Goal: Navigation & Orientation: Understand site structure

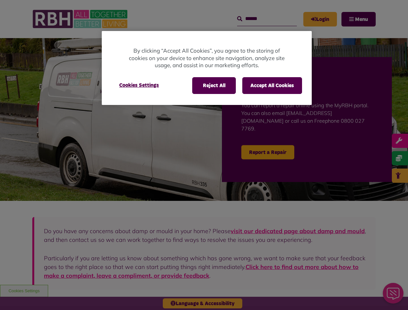
click at [204, 155] on div at bounding box center [204, 155] width 408 height 310
click at [214, 86] on button "Reject All" at bounding box center [214, 85] width 44 height 17
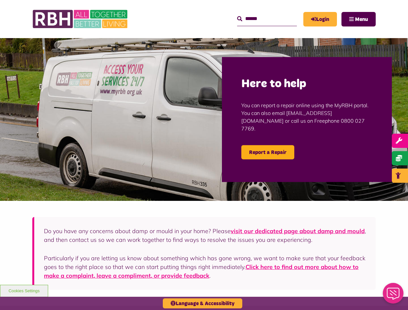
click at [272, 86] on button "Accept All Cookies" at bounding box center [272, 85] width 60 height 17
click at [139, 85] on img at bounding box center [204, 119] width 408 height 163
